Goal: Task Accomplishment & Management: Manage account settings

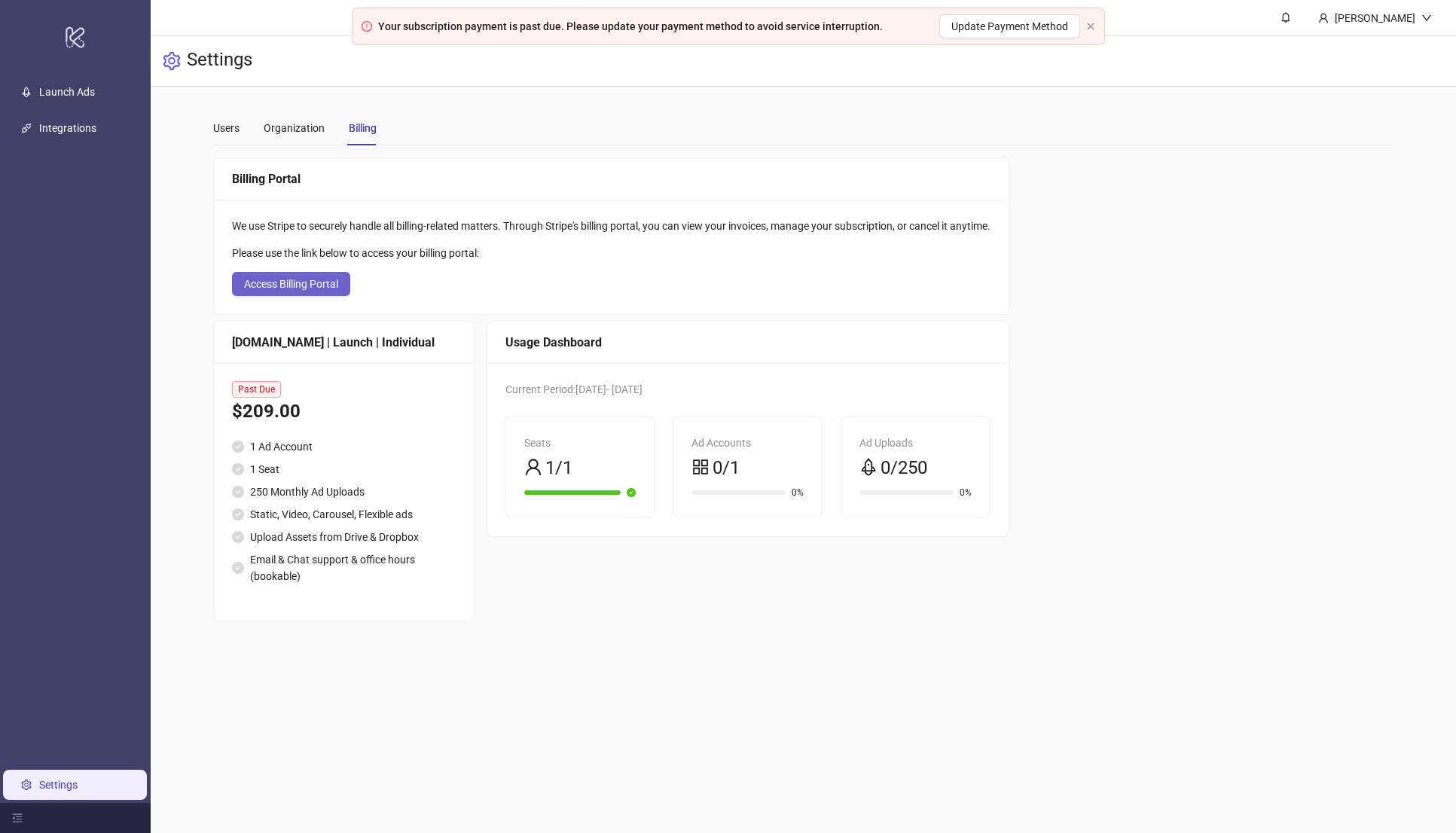
click at [322, 296] on button "Access Billing Portal" at bounding box center [291, 284] width 119 height 24
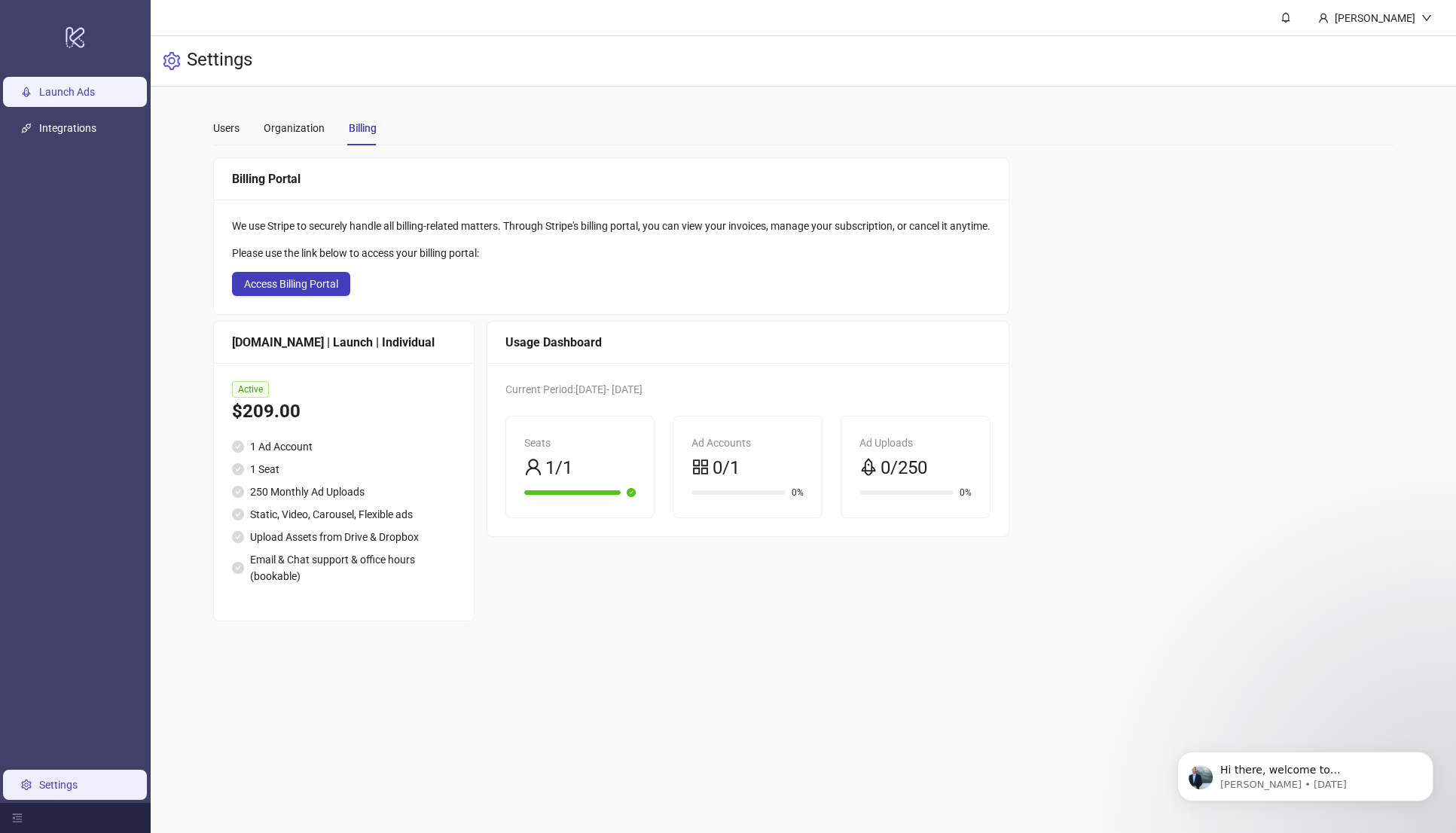
click at [90, 88] on link "Launch Ads" at bounding box center [67, 92] width 56 height 12
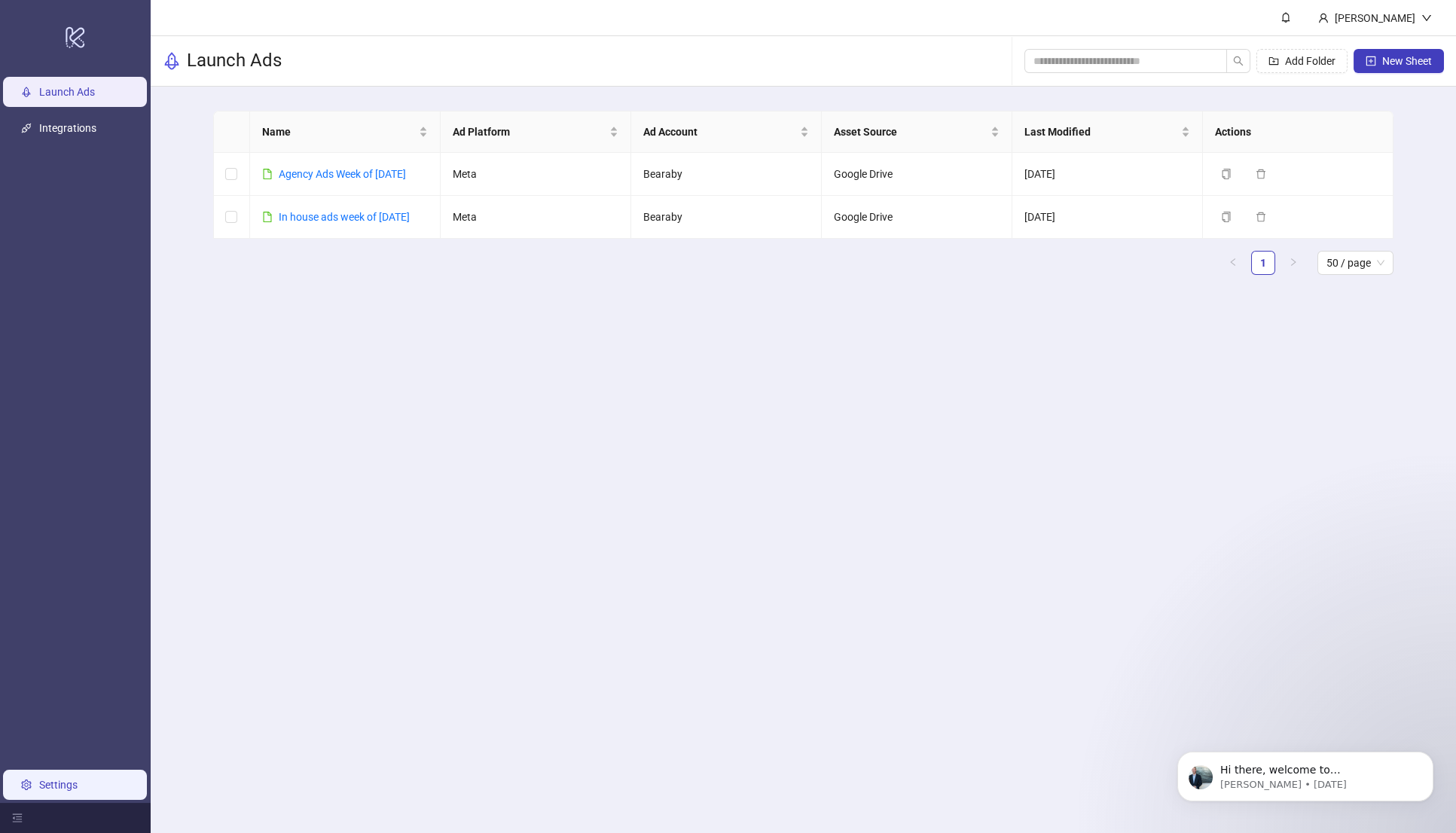
click at [78, 790] on link "Settings" at bounding box center [59, 784] width 39 height 12
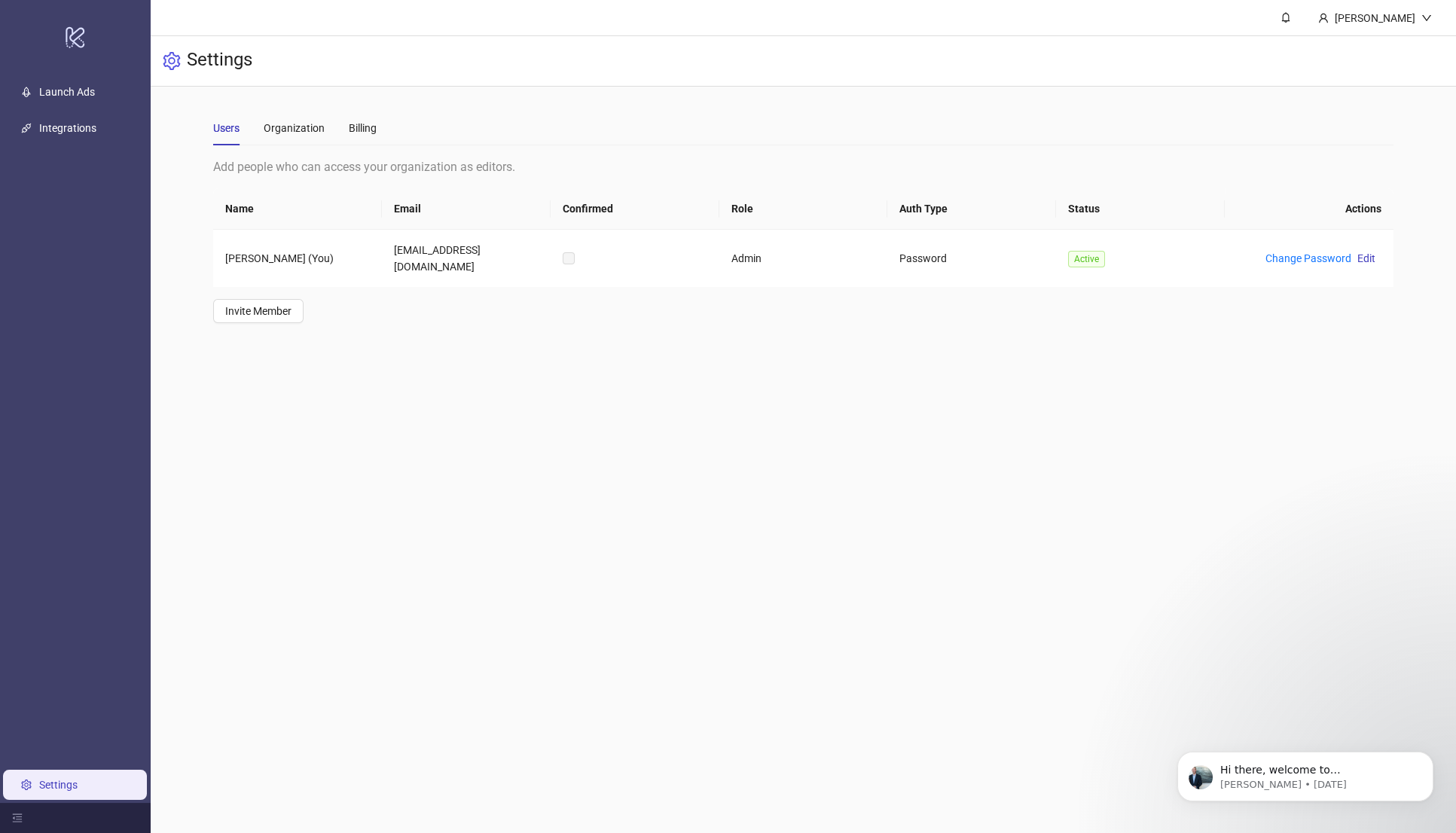
click at [345, 119] on div "Users Organization Billing" at bounding box center [294, 128] width 163 height 35
click at [356, 128] on div "Billing" at bounding box center [363, 128] width 28 height 17
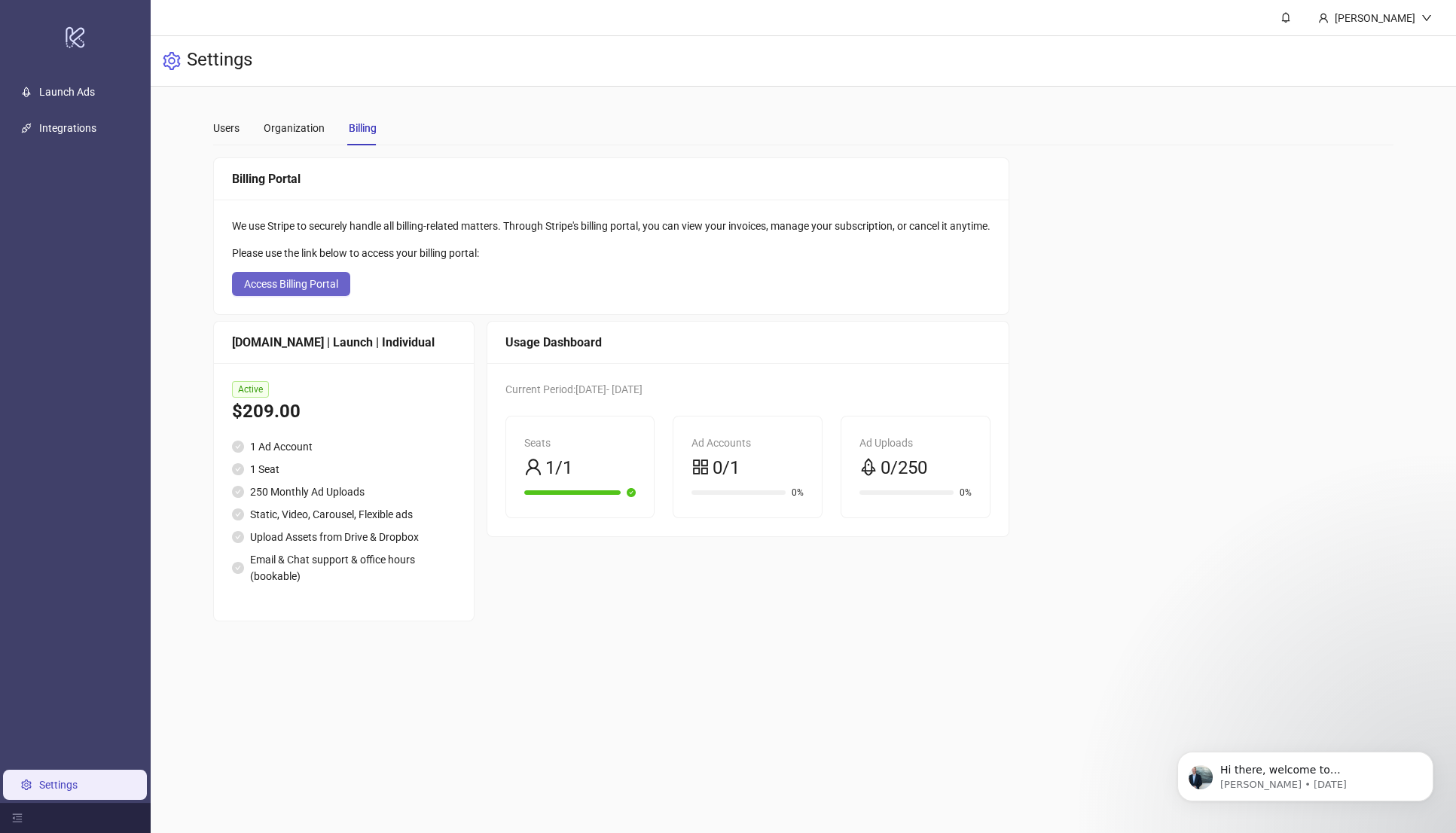
click at [341, 291] on button "Access Billing Portal" at bounding box center [291, 284] width 119 height 24
